Goal: Task Accomplishment & Management: Use online tool/utility

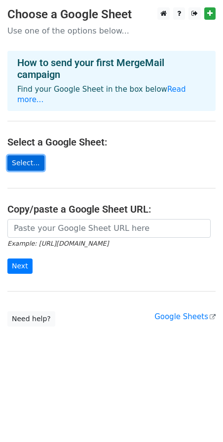
click at [15, 155] on link "Select..." at bounding box center [25, 162] width 37 height 15
click at [27, 155] on link "Select..." at bounding box center [25, 162] width 37 height 15
click at [29, 155] on link "Select..." at bounding box center [25, 162] width 37 height 15
click at [21, 155] on link "Select..." at bounding box center [25, 162] width 37 height 15
click at [25, 155] on link "Select..." at bounding box center [25, 162] width 37 height 15
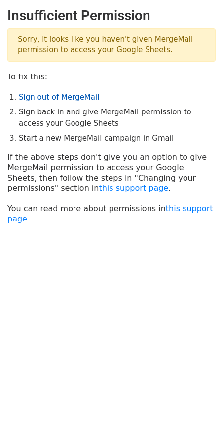
click at [59, 93] on link "Sign out of MergeMail" at bounding box center [59, 97] width 80 height 9
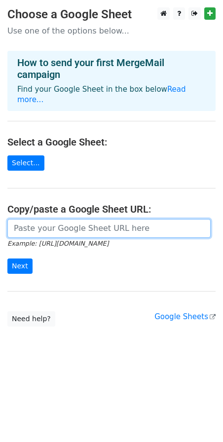
click at [57, 220] on input "url" at bounding box center [108, 228] width 203 height 19
paste input "Calcula la amortización de los siguientes inmovilizados que posee la empresa Su…"
type input "Calcula la amortización de los siguientes inmovilizados que posee la empresa Su…"
drag, startPoint x: 204, startPoint y: 218, endPoint x: -101, endPoint y: 222, distance: 304.6
click at [0, 222] on html "Choose a Google Sheet Use one of the options below... How to send your first Me…" at bounding box center [111, 221] width 223 height 442
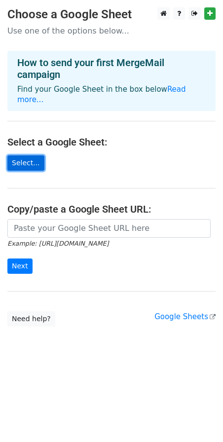
click at [23, 155] on link "Select..." at bounding box center [25, 162] width 37 height 15
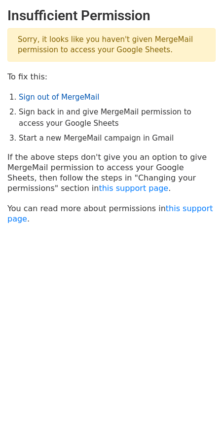
click at [62, 99] on link "Sign out of MergeMail" at bounding box center [59, 97] width 80 height 9
click at [171, 43] on p "Sorry, it looks like you haven't given MergeMail permission to access your Goog…" at bounding box center [111, 45] width 208 height 34
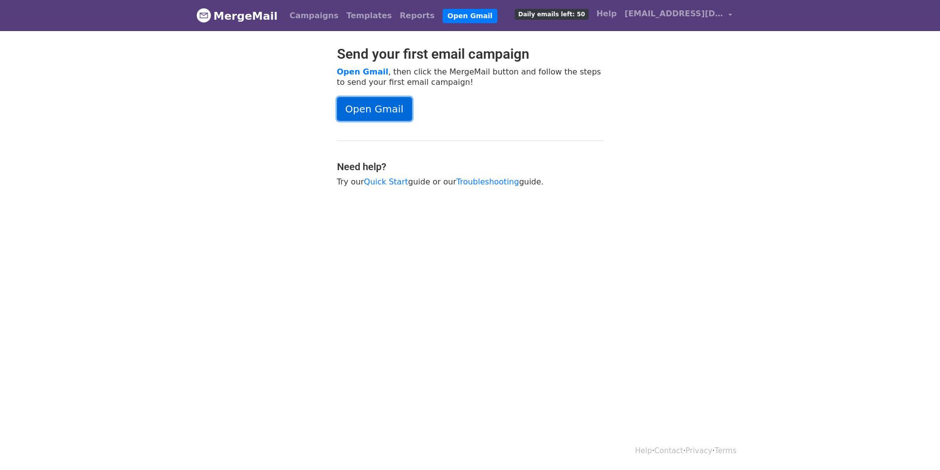
click at [349, 115] on link "Open Gmail" at bounding box center [374, 109] width 75 height 24
click at [662, 15] on span "alrodriguezc02@educarex.es" at bounding box center [674, 14] width 99 height 12
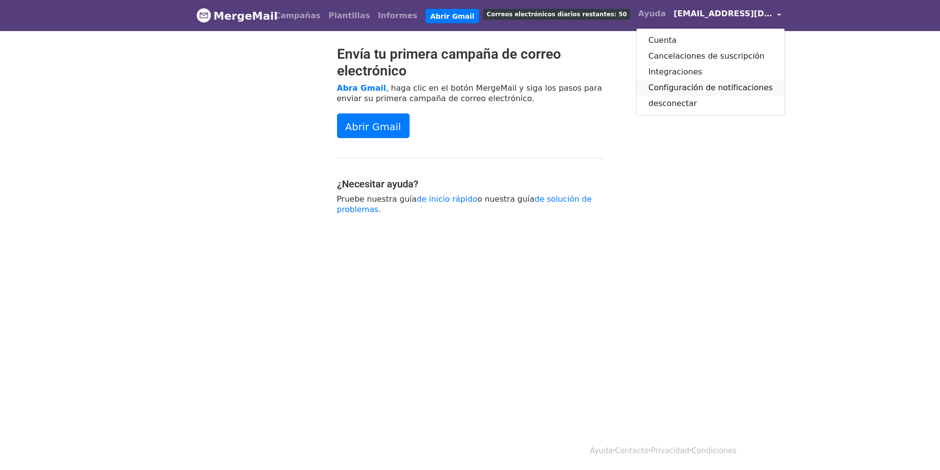
click at [656, 90] on font "Configuración de notificaciones" at bounding box center [711, 87] width 124 height 9
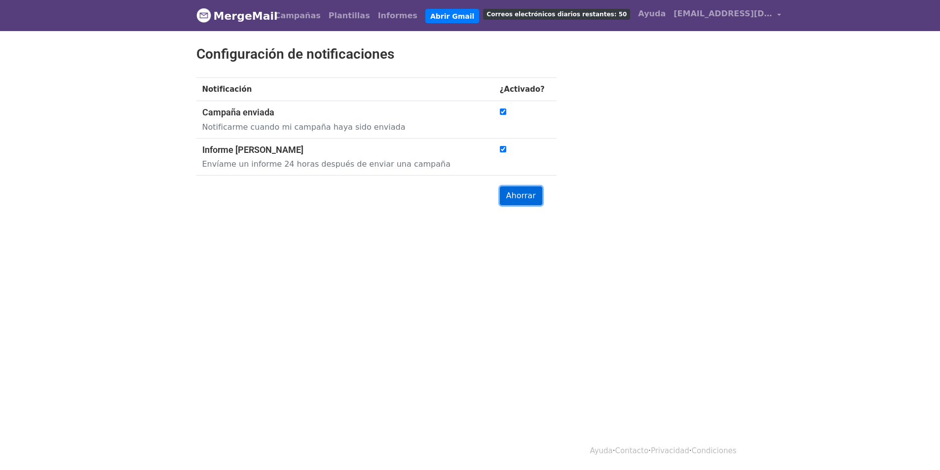
click at [534, 199] on input "Ahorrar" at bounding box center [521, 196] width 42 height 19
type input "Save"
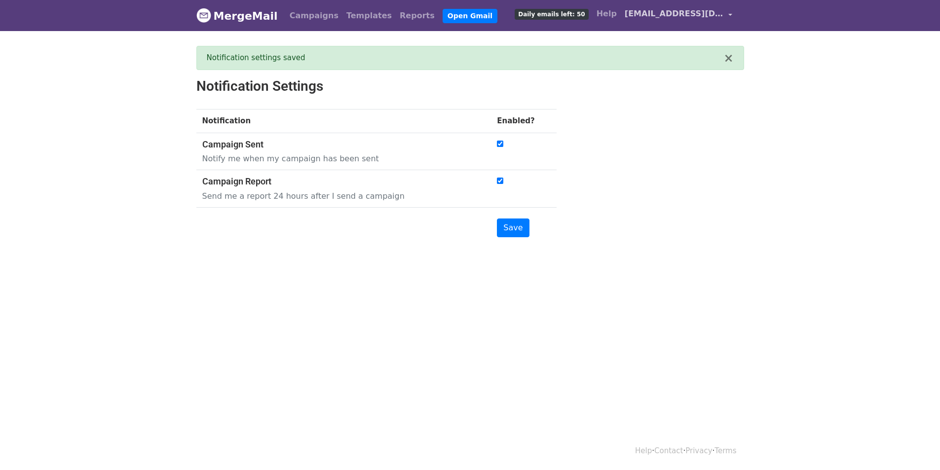
click at [671, 7] on link "[EMAIL_ADDRESS][DOMAIN_NAME]" at bounding box center [679, 15] width 116 height 23
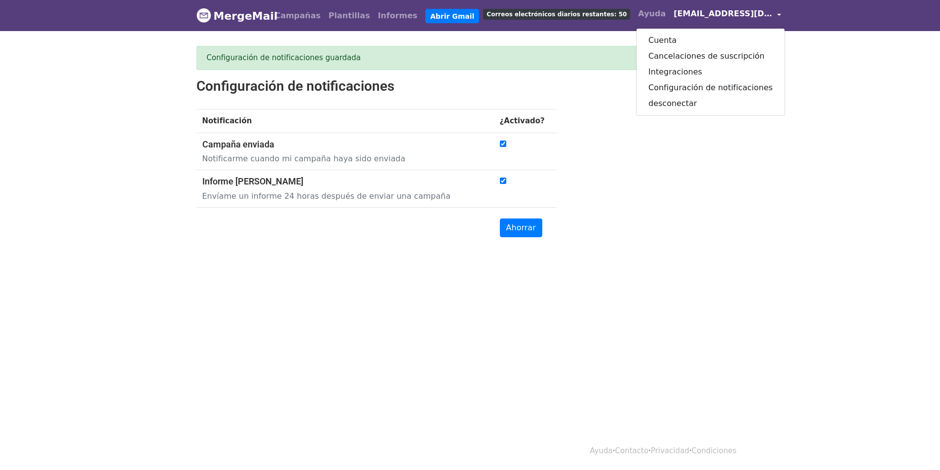
click at [766, 61] on body "MergeMail Campañas [GEOGRAPHIC_DATA] Informes Abrir Gmail Correos electrónicos …" at bounding box center [470, 146] width 940 height 293
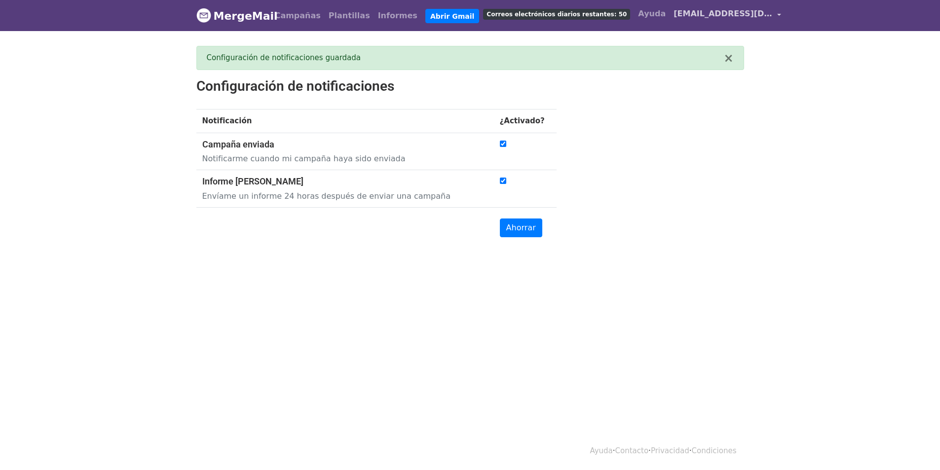
click at [709, 16] on font "[EMAIL_ADDRESS][DOMAIN_NAME]" at bounding box center [751, 13] width 154 height 9
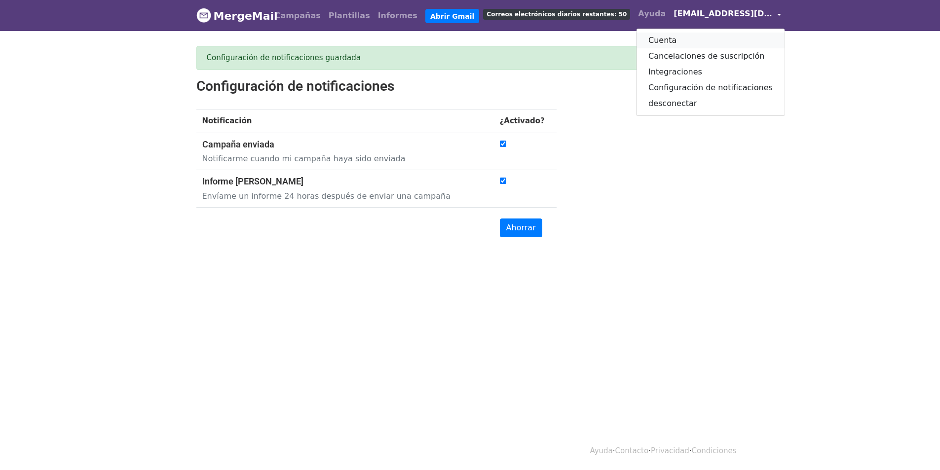
click at [665, 41] on link "Cuenta" at bounding box center [711, 41] width 148 height 16
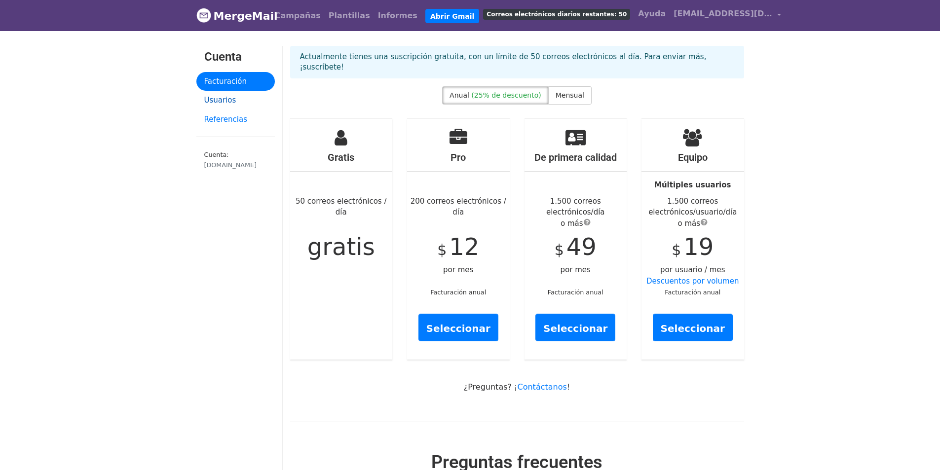
click at [229, 97] on font "Usuarios" at bounding box center [220, 100] width 32 height 9
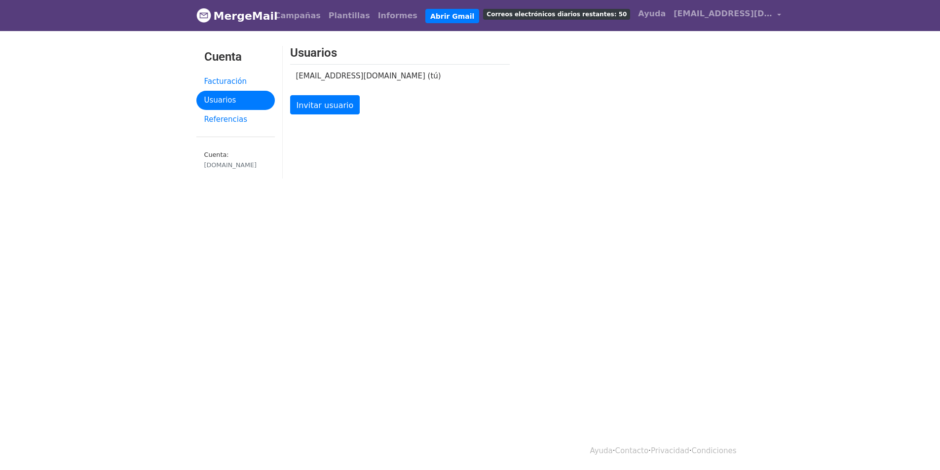
click at [231, 156] on link "Cuenta: [DOMAIN_NAME]" at bounding box center [235, 162] width 78 height 34
click at [210, 159] on link "Cuenta: educarex.es" at bounding box center [235, 162] width 78 height 34
click at [233, 123] on font "Referencias" at bounding box center [225, 119] width 43 height 9
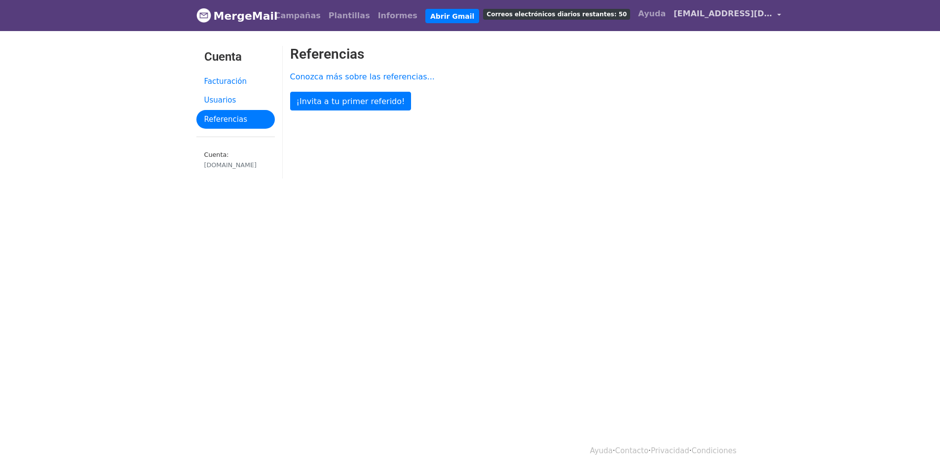
click at [674, 10] on font "[EMAIL_ADDRESS][DOMAIN_NAME]" at bounding box center [751, 13] width 154 height 9
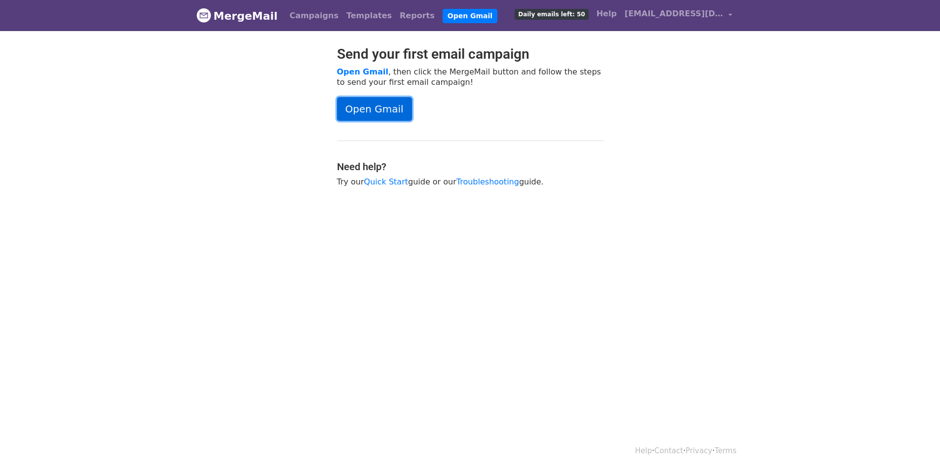
click at [370, 113] on link "Open Gmail" at bounding box center [374, 109] width 75 height 24
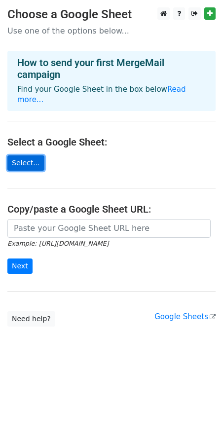
click at [14, 155] on link "Select..." at bounding box center [25, 162] width 37 height 15
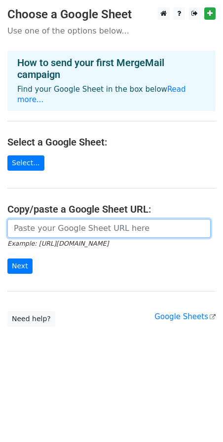
click at [34, 220] on input "url" at bounding box center [108, 228] width 203 height 19
paste input "[URL][DOMAIN_NAME]"
type input "[URL][DOMAIN_NAME]"
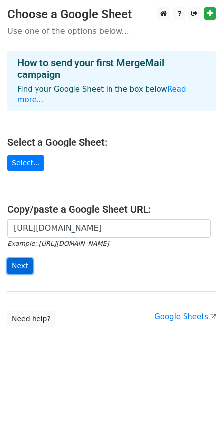
click at [23, 259] on input "Next" at bounding box center [19, 266] width 25 height 15
